Goal: Information Seeking & Learning: Compare options

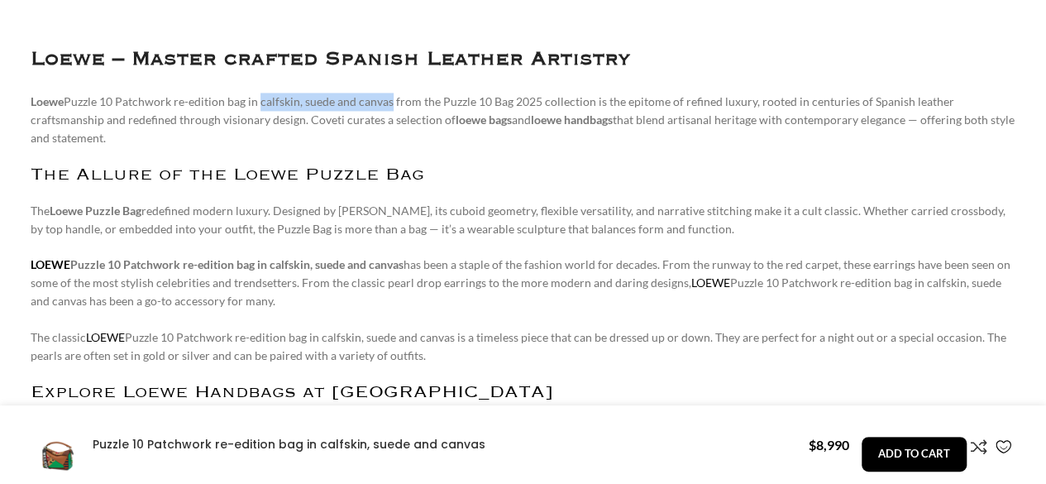
scroll to position [0, 174]
drag, startPoint x: 256, startPoint y: 102, endPoint x: 388, endPoint y: 103, distance: 132.3
click at [388, 103] on p "Loewe Puzzle 10 Patchwork re-edition bag in calfskin, suede and canvas from the…" at bounding box center [523, 120] width 985 height 55
copy p "calfskin, suede and canvas"
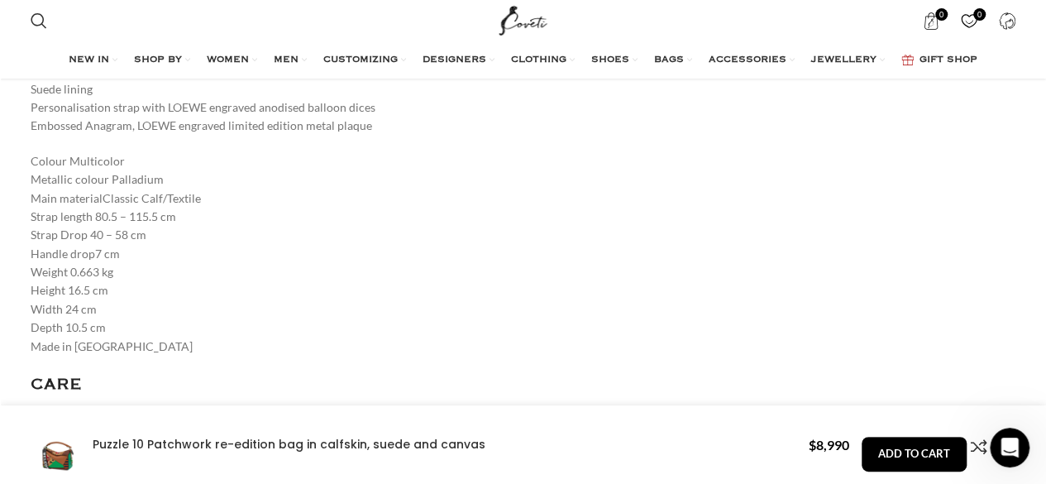
scroll to position [2727, 0]
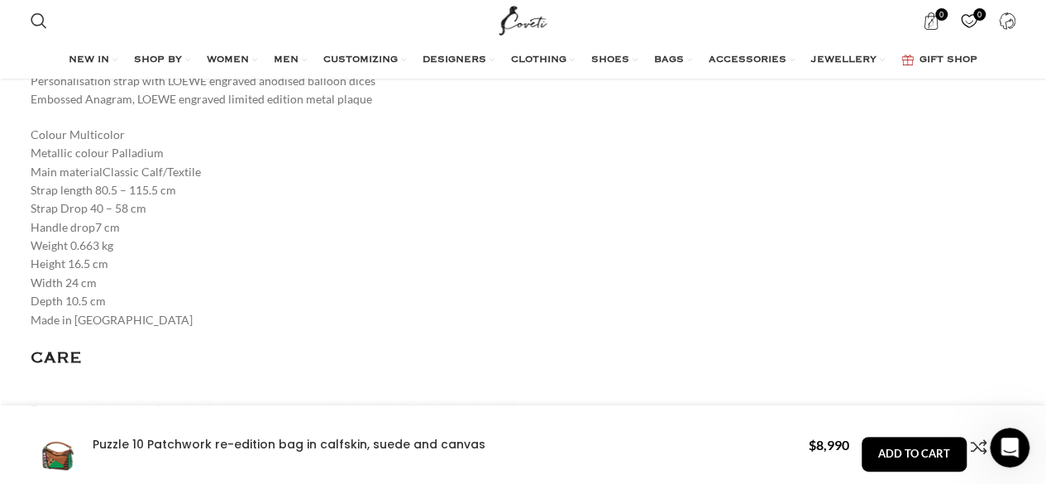
drag, startPoint x: 64, startPoint y: 242, endPoint x: 106, endPoint y: 276, distance: 53.4
click at [106, 276] on p "Colour Multicolor Metallic colour Palladium Main materialClassic Calf/Textile S…" at bounding box center [523, 227] width 985 height 203
copy p "16.5 cm Width 24 cm Depth 10.5 cm"
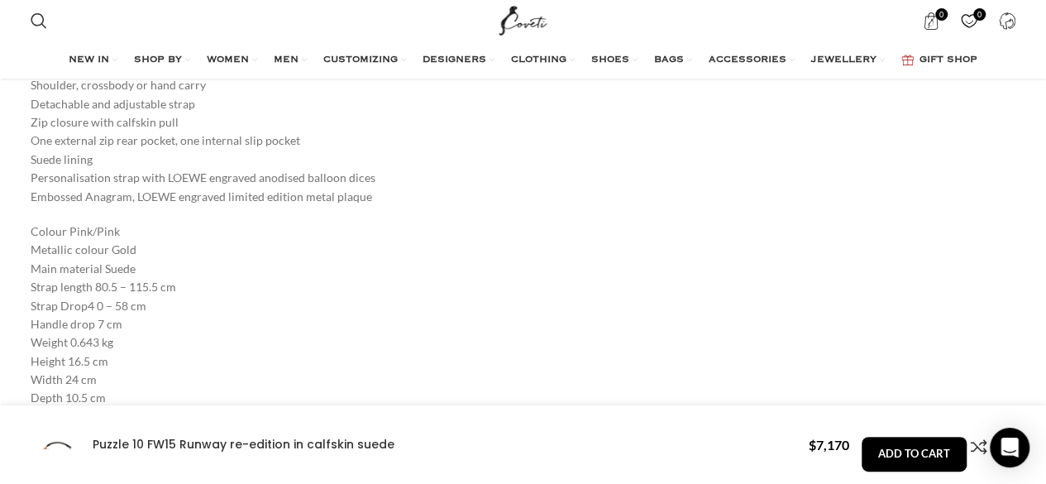
scroll to position [2893, 0]
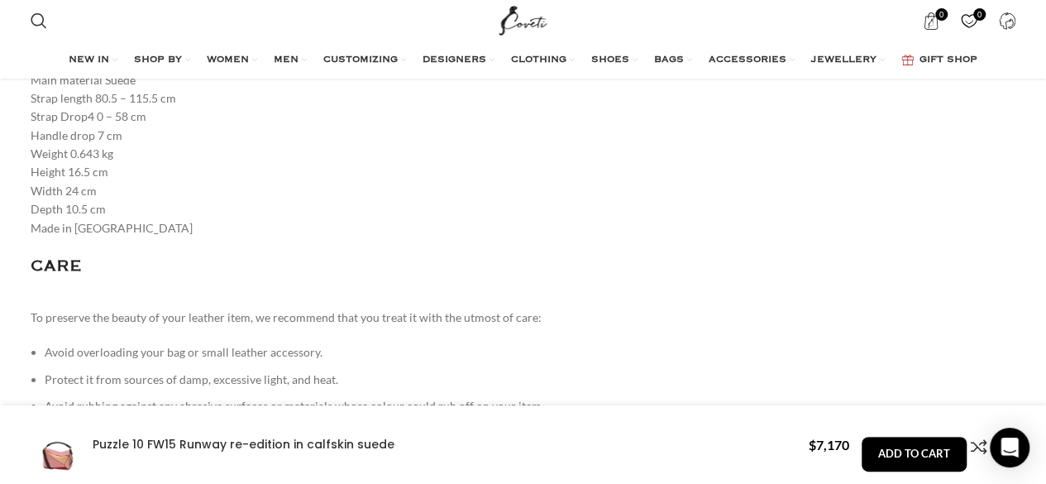
drag, startPoint x: 30, startPoint y: 171, endPoint x: 120, endPoint y: 209, distance: 97.8
click at [120, 209] on p "Colour Pink/Pink Metallic colour Gold Main material Suede Strap length 80.5 – 1…" at bounding box center [523, 135] width 985 height 203
copy p "Height 16.5 cm Width 24 cm Depth 10.5 cm"
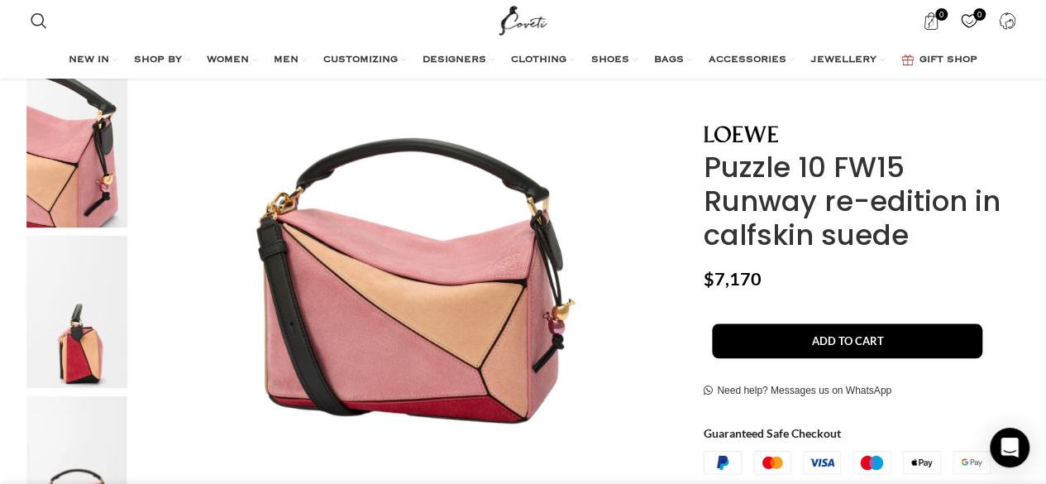
scroll to position [0, 1044]
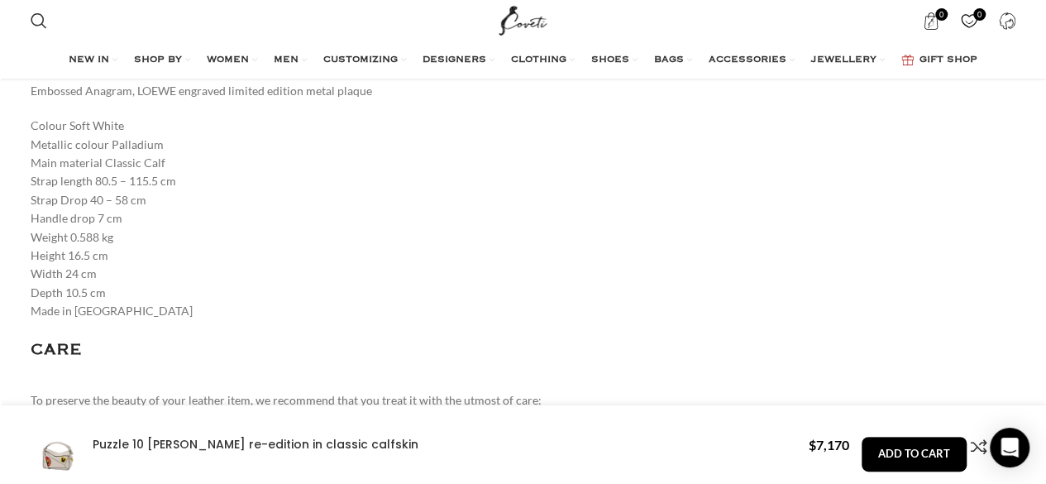
scroll to position [0, 869]
drag, startPoint x: 64, startPoint y: 259, endPoint x: 104, endPoint y: 291, distance: 51.1
click at [104, 291] on p "Colour Soft White Metallic colour Palladium Main material Classic Calf Strap le…" at bounding box center [523, 218] width 985 height 203
copy p "16.5 cm Width 24 cm Depth 10.5 cm"
